Goal: Task Accomplishment & Management: Manage account settings

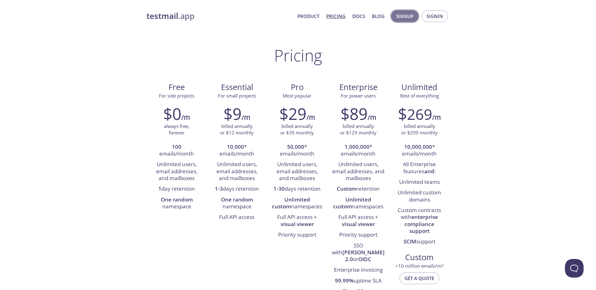
click at [406, 20] on span "Signup" at bounding box center [404, 16] width 17 height 8
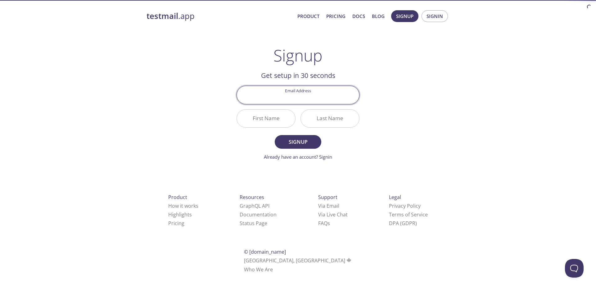
click at [317, 94] on input "Email Address" at bounding box center [298, 95] width 122 height 18
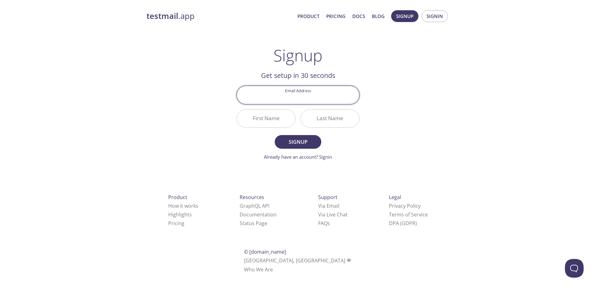
type input "[EMAIL_ADDRESS][DOMAIN_NAME]"
click at [282, 120] on input "First Name" at bounding box center [266, 119] width 58 height 18
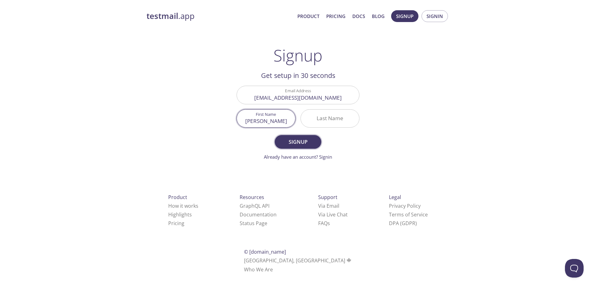
type input "[PERSON_NAME]"
click at [293, 143] on span "Signup" at bounding box center [298, 141] width 33 height 9
click at [329, 117] on input "Last Name Required" at bounding box center [330, 119] width 58 height 18
type input "[PERSON_NAME]"
click at [275, 135] on button "Signup" at bounding box center [298, 142] width 47 height 14
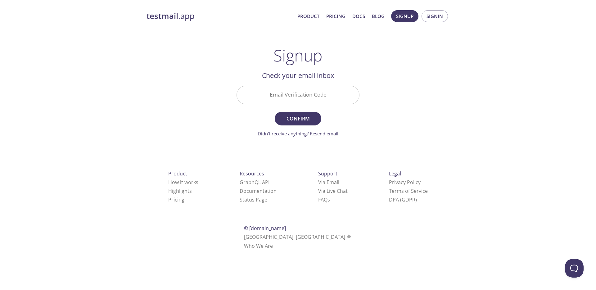
click at [313, 92] on input "Email Verification Code" at bounding box center [298, 95] width 122 height 18
click at [318, 92] on input "Email Verification Code" at bounding box center [298, 95] width 122 height 18
paste input "N6AUZWF"
type input "N6AUZWF"
click at [423, 121] on div "testmail .app Product Pricing Docs Blog Signup Signin Signup Get setup in 30 se…" at bounding box center [298, 136] width 318 height 261
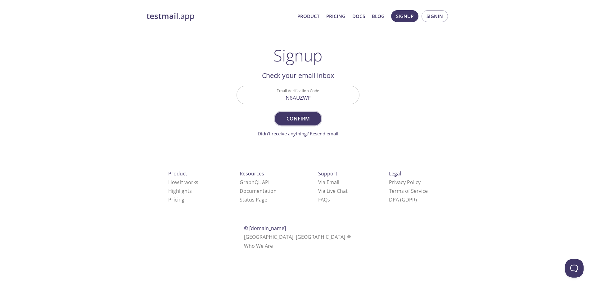
click at [297, 116] on span "Confirm" at bounding box center [298, 118] width 33 height 9
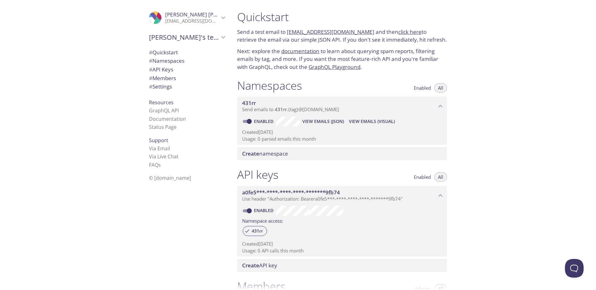
click at [331, 121] on span "View Emails (JSON)" at bounding box center [323, 121] width 42 height 7
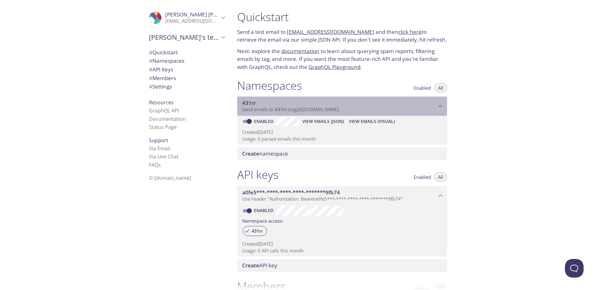
click at [366, 115] on div "431rr Send emails to 431rr . {tag} @[DOMAIN_NAME]" at bounding box center [342, 106] width 210 height 19
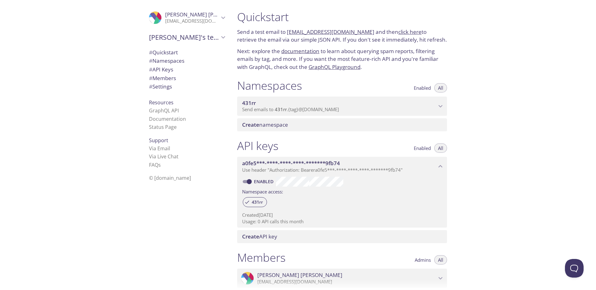
click at [366, 121] on span "Create namespace" at bounding box center [343, 124] width 202 height 7
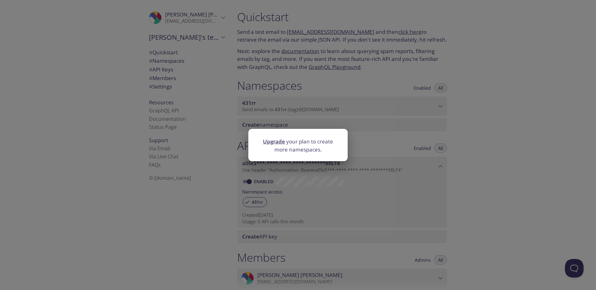
click at [369, 115] on div "Upgrade your plan to create more namespaces." at bounding box center [298, 145] width 596 height 290
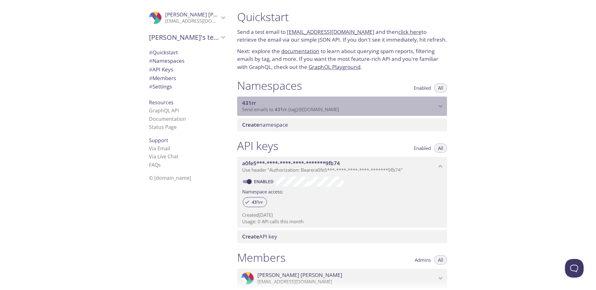
click at [370, 109] on p "Send emails to 431rr . {tag} @[DOMAIN_NAME]" at bounding box center [339, 109] width 194 height 6
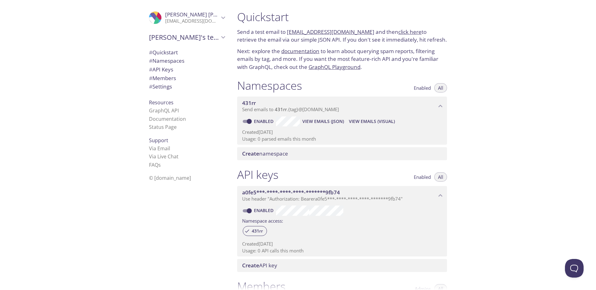
click at [370, 121] on span "View Emails (Visual)" at bounding box center [372, 121] width 46 height 7
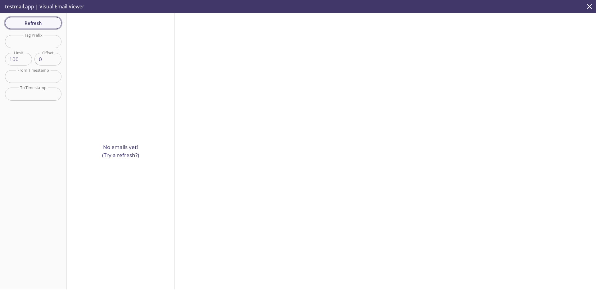
click at [49, 25] on span "Refresh" at bounding box center [33, 23] width 47 height 8
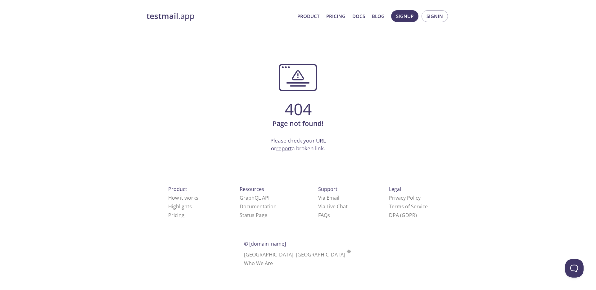
click at [280, 146] on link "report" at bounding box center [284, 148] width 16 height 7
click at [282, 148] on link "report" at bounding box center [284, 148] width 16 height 7
